Goal: Navigation & Orientation: Find specific page/section

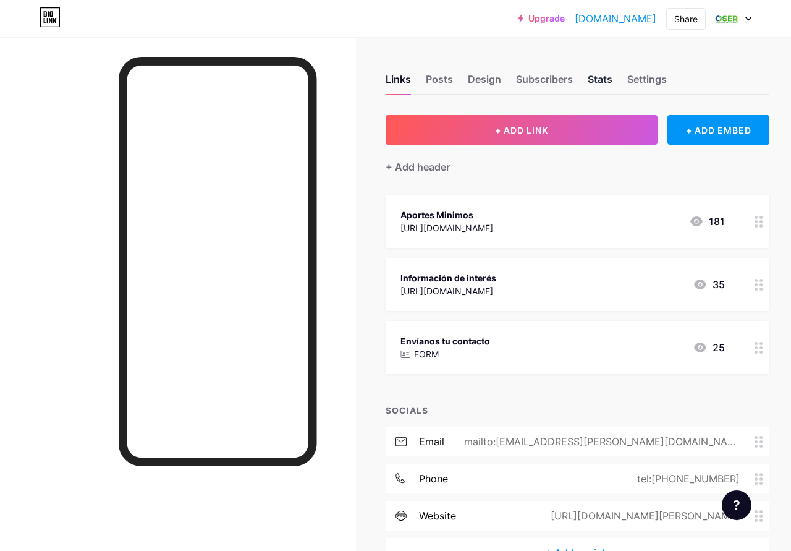
click at [606, 78] on div "Stats" at bounding box center [600, 83] width 25 height 22
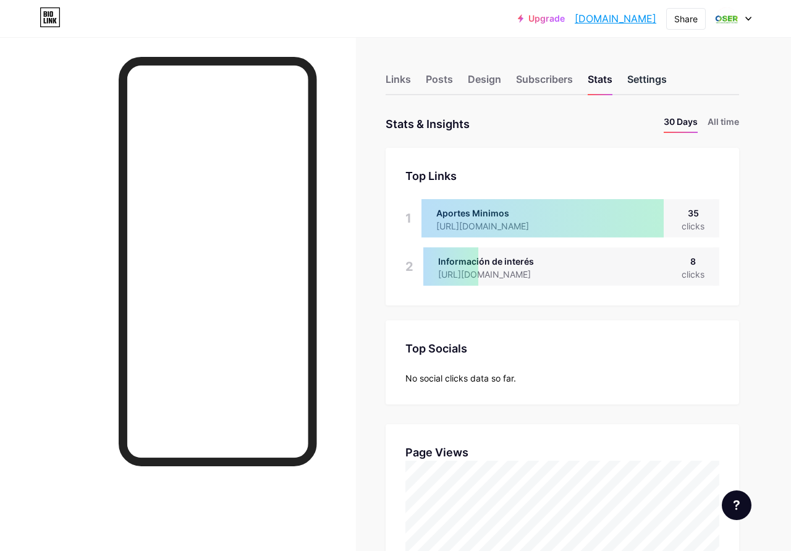
click at [631, 80] on div "Settings" at bounding box center [647, 83] width 40 height 22
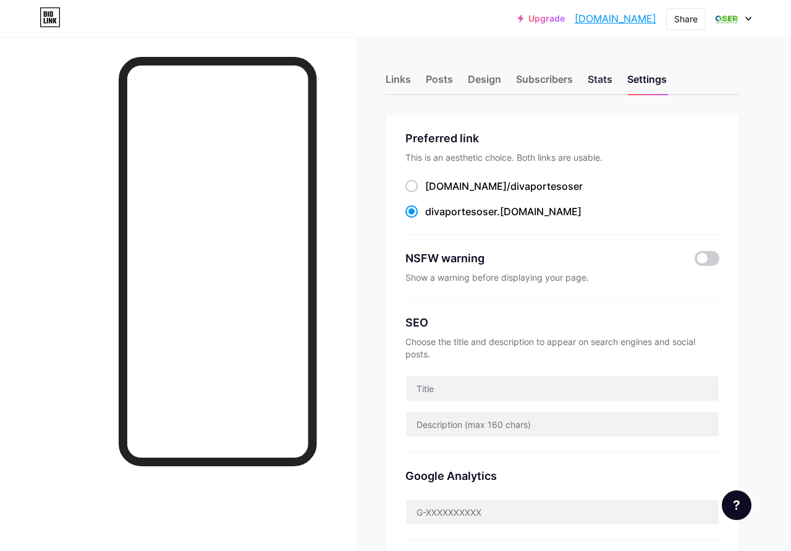
click at [606, 81] on div "Stats" at bounding box center [600, 83] width 25 height 22
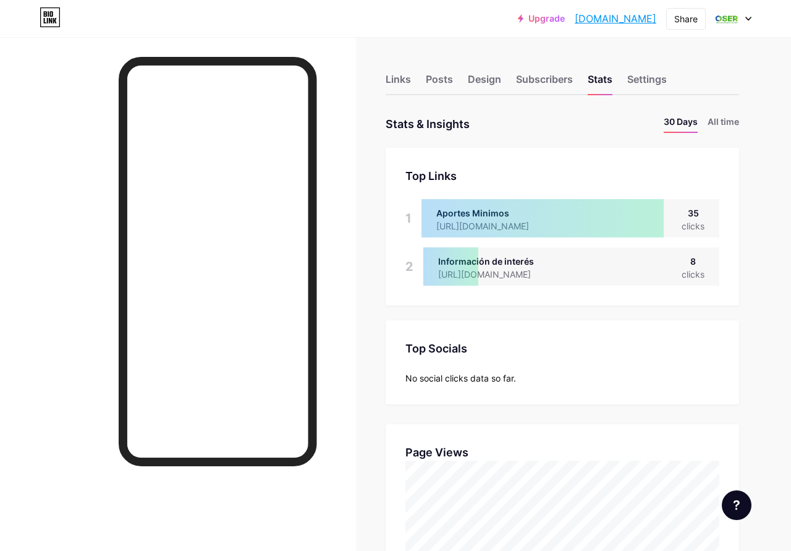
scroll to position [551, 791]
click at [406, 80] on div "Links" at bounding box center [398, 83] width 25 height 22
